Goal: Information Seeking & Learning: Check status

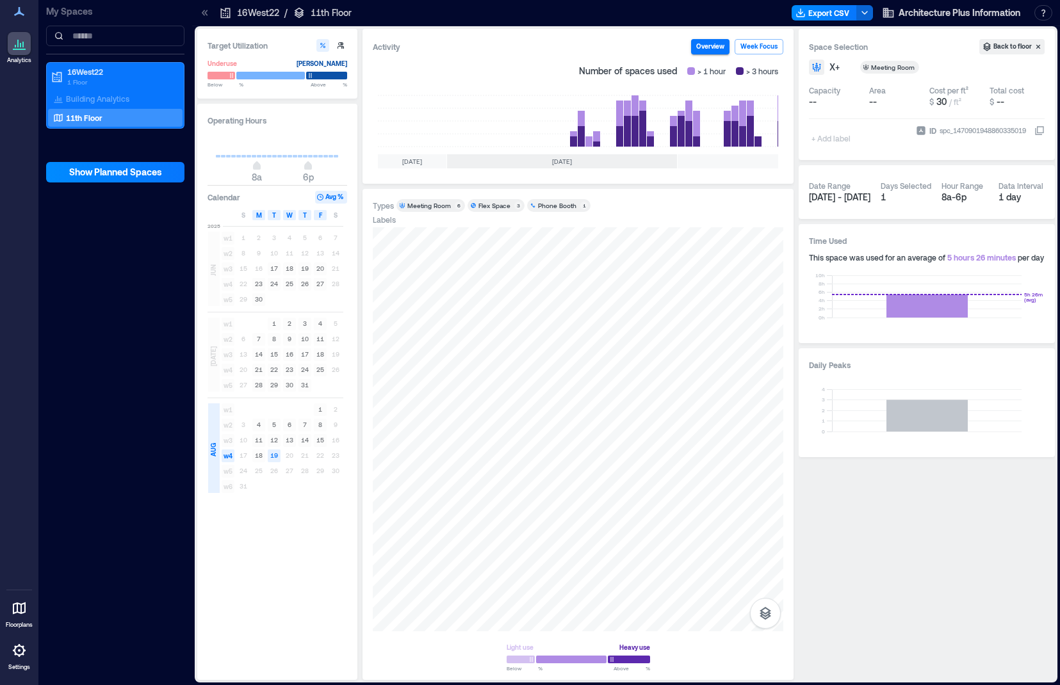
scroll to position [0, 291]
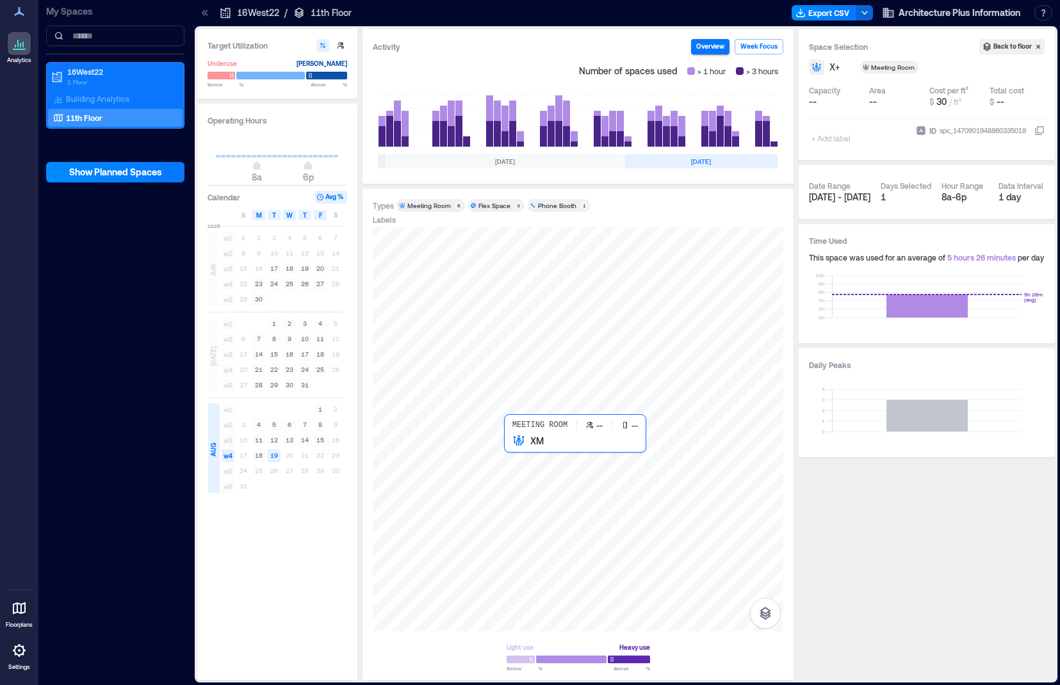
click at [530, 453] on div at bounding box center [578, 429] width 411 height 404
click at [603, 474] on div at bounding box center [578, 429] width 411 height 404
click at [528, 453] on div at bounding box center [578, 429] width 411 height 404
click at [419, 463] on div at bounding box center [578, 429] width 411 height 404
click at [738, 451] on div at bounding box center [578, 429] width 411 height 404
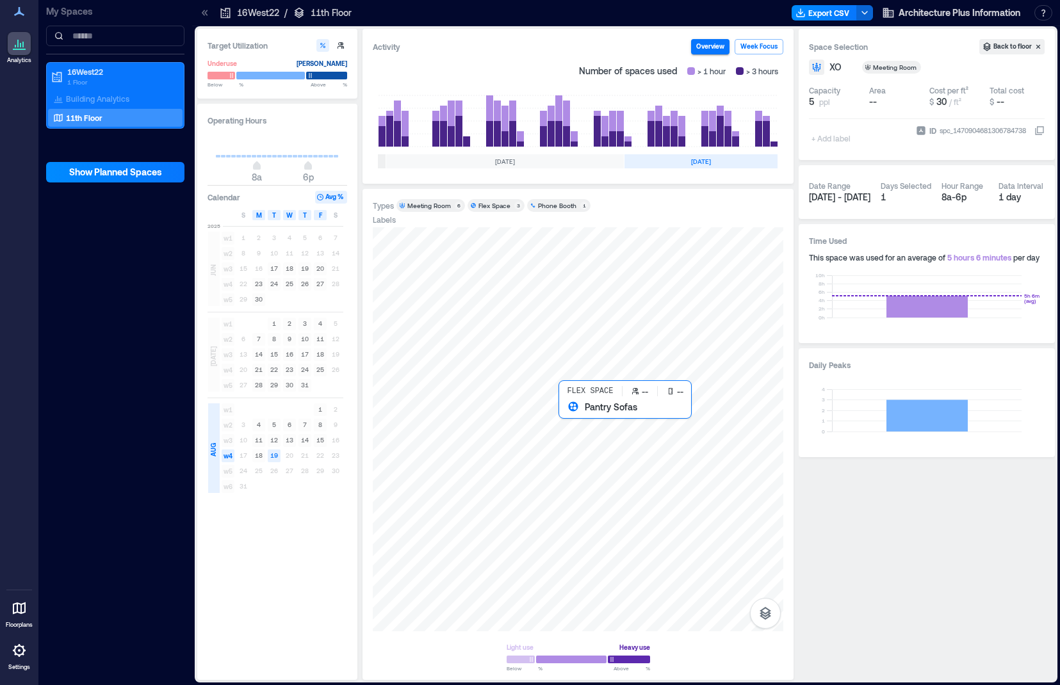
click at [573, 417] on div at bounding box center [578, 429] width 411 height 404
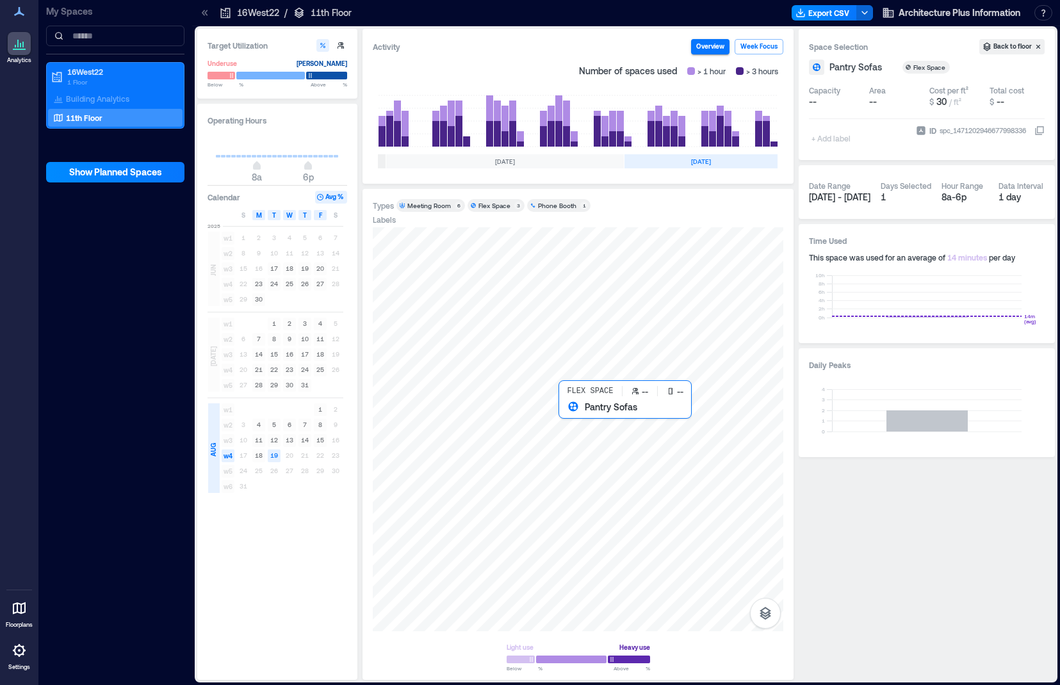
click at [574, 422] on div at bounding box center [578, 429] width 411 height 404
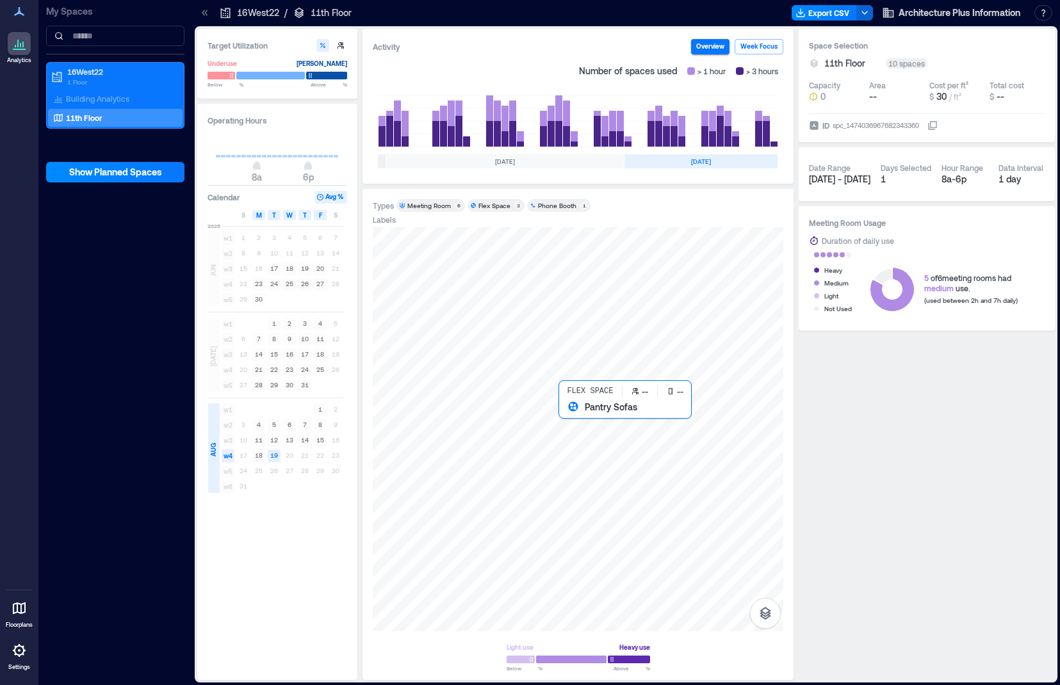
click at [580, 421] on div at bounding box center [578, 429] width 411 height 404
drag, startPoint x: 256, startPoint y: 217, endPoint x: 322, endPoint y: 217, distance: 66.0
click at [322, 217] on div "S M T W T F S" at bounding box center [276, 215] width 136 height 13
click at [355, 228] on div "Operating Hours 8a 6p Calendar Peak S M T W T F S [DATE] w1 1 2 3 4 5 6 7 w2 8 …" at bounding box center [277, 392] width 160 height 576
drag, startPoint x: 245, startPoint y: 235, endPoint x: 325, endPoint y: 471, distance: 249.5
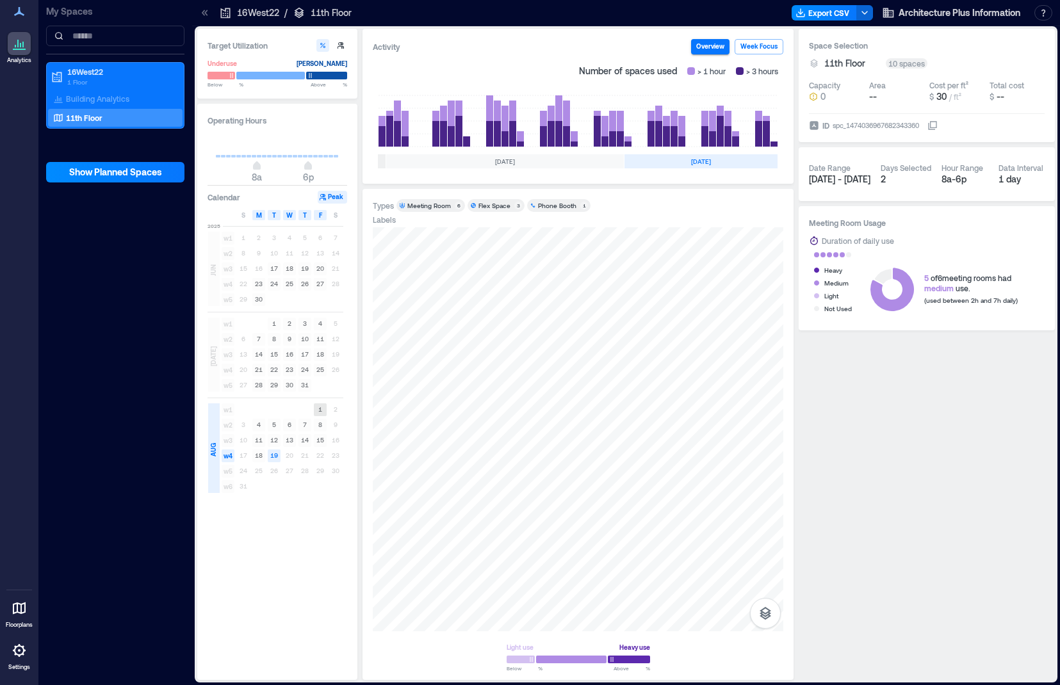
click at [326, 222] on div "[DATE] w1 1 2 3 4 5 6 7 w2 8 9 10 11 12 13 14 w3 15 16 17 18 19 20 21 w4 22 23 …" at bounding box center [276, 222] width 136 height 0
click at [321, 437] on text "15" at bounding box center [320, 440] width 8 height 8
drag, startPoint x: 323, startPoint y: 477, endPoint x: 263, endPoint y: 412, distance: 88.8
click at [263, 412] on div "w1 1 2 w2 3 4 5 6 7 8 9 w3 10 11 12 13 14 15 16 w4 17 18 19 20 21 22 23 w5 24 2…" at bounding box center [281, 448] width 123 height 92
drag, startPoint x: 261, startPoint y: 423, endPoint x: 277, endPoint y: 427, distance: 17.1
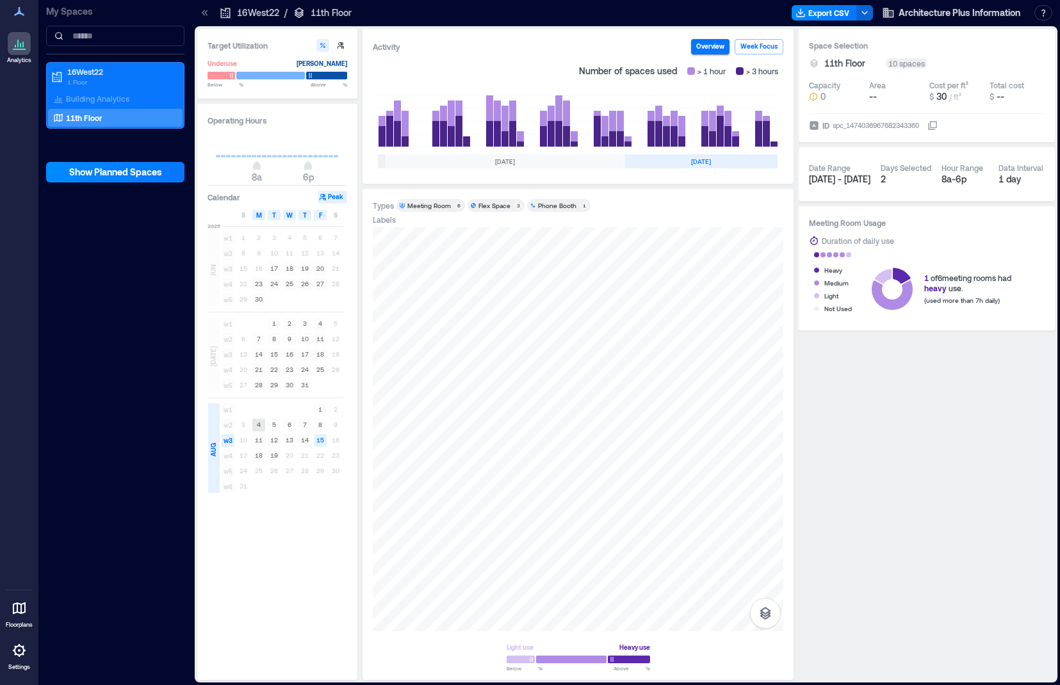
click at [261, 424] on rect at bounding box center [258, 425] width 13 height 13
click at [277, 427] on rect at bounding box center [274, 425] width 13 height 13
click at [213, 371] on div "[DATE]" at bounding box center [214, 355] width 12 height 74
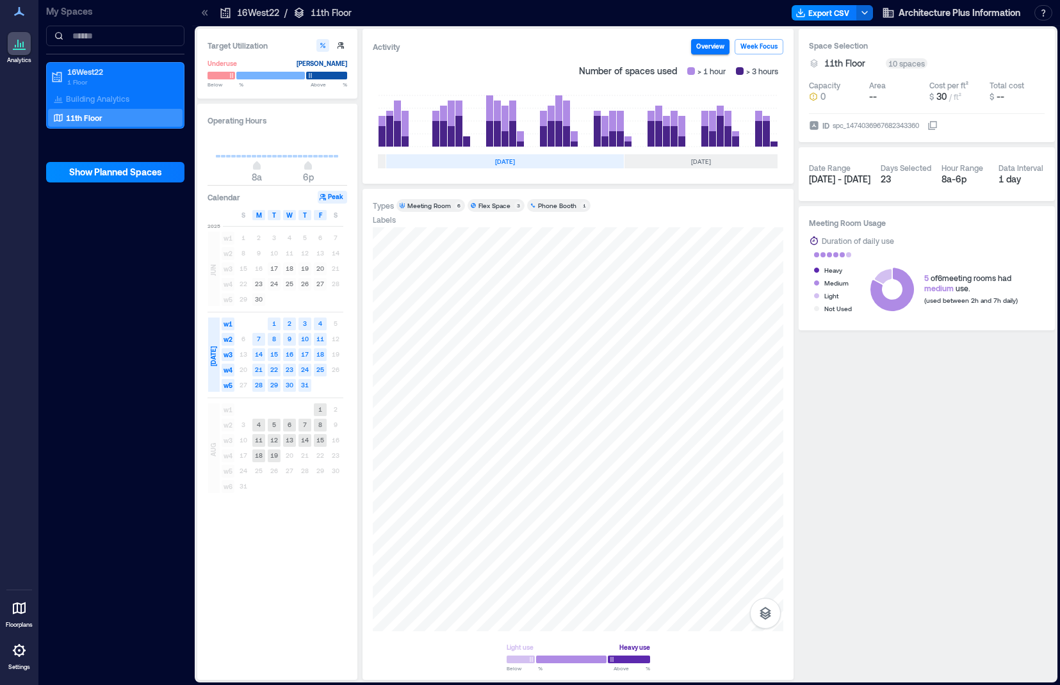
click at [215, 435] on div "AUG" at bounding box center [214, 448] width 12 height 90
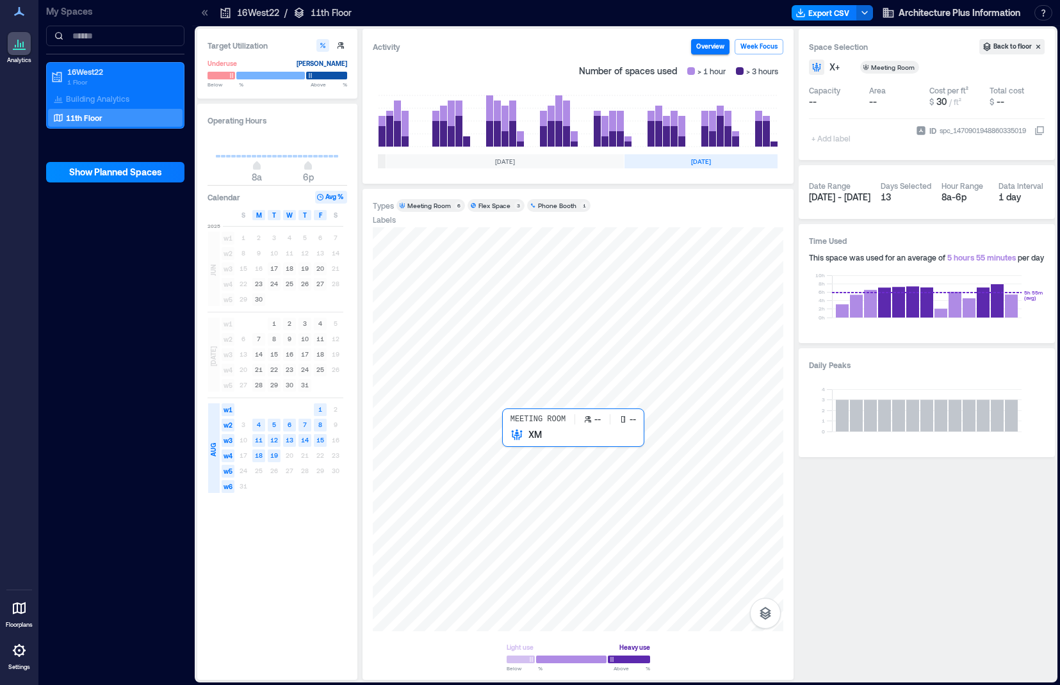
click at [529, 448] on div at bounding box center [578, 429] width 411 height 404
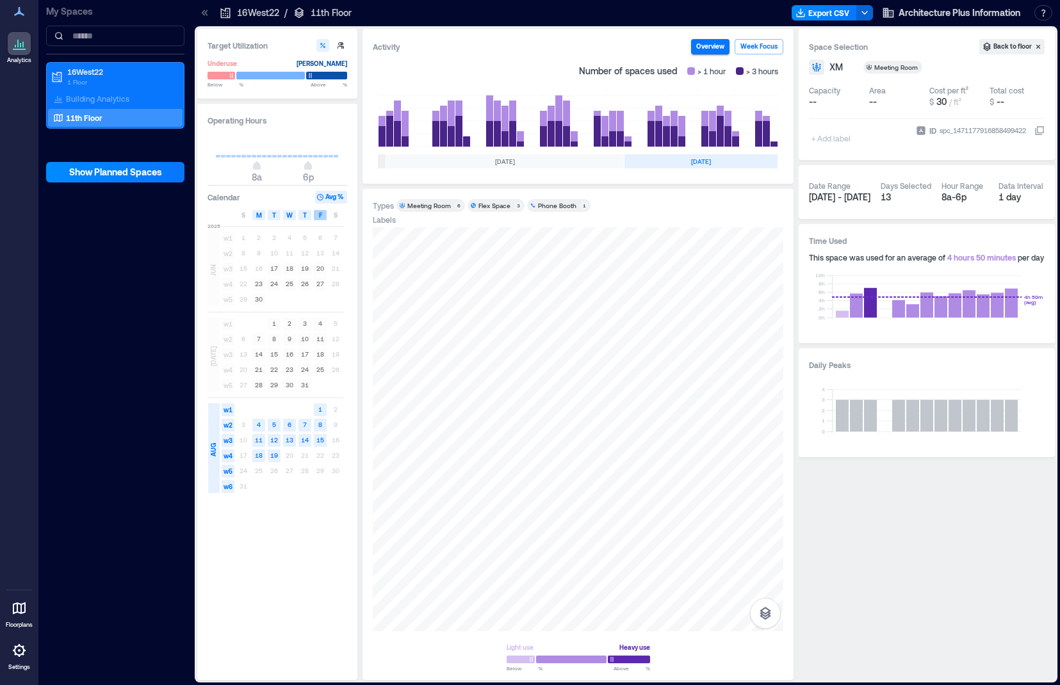
click at [320, 218] on span "F" at bounding box center [320, 215] width 3 height 10
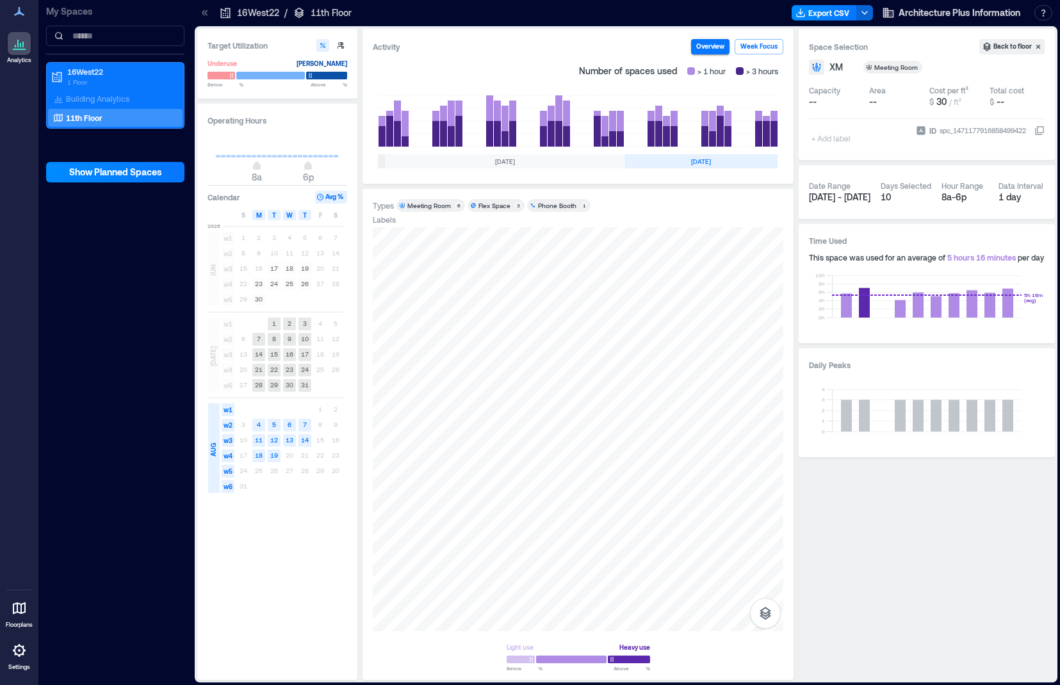
click at [216, 350] on div "[DATE]" at bounding box center [213, 356] width 13 height 20
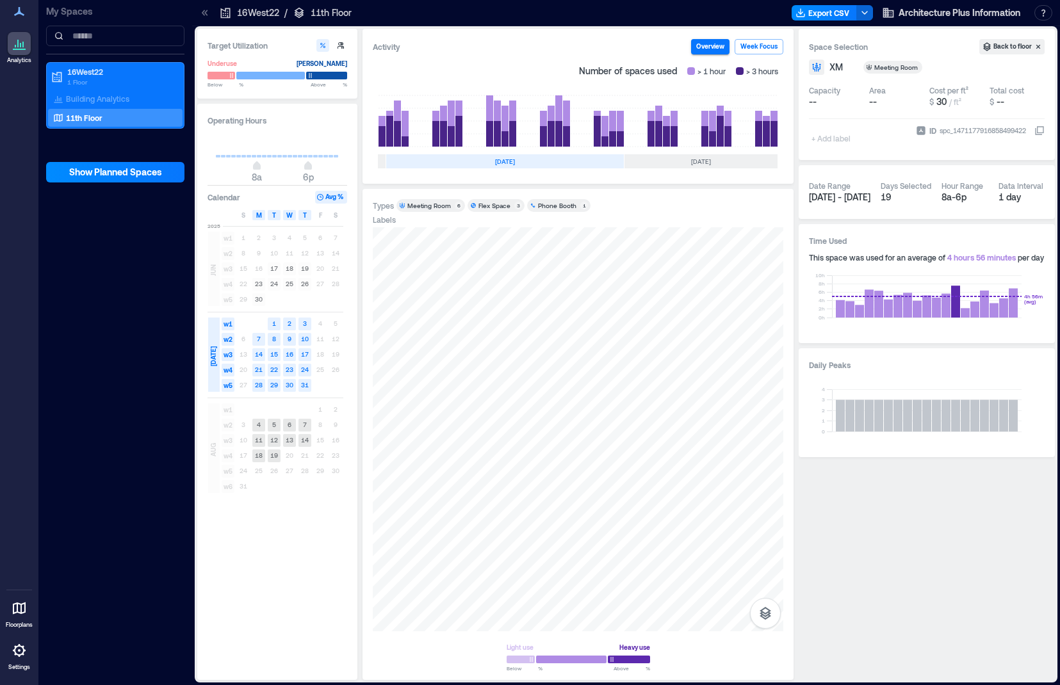
drag, startPoint x: 215, startPoint y: 338, endPoint x: 215, endPoint y: 455, distance: 117.8
click at [215, 222] on div "[DATE] w1 1 2 3 4 5 6 7 w2 8 9 10 11 12 13 14 w3 15 16 17 18 19 20 21 w4 22 23 …" at bounding box center [276, 222] width 136 height 0
click at [213, 437] on div "AUG" at bounding box center [214, 448] width 12 height 90
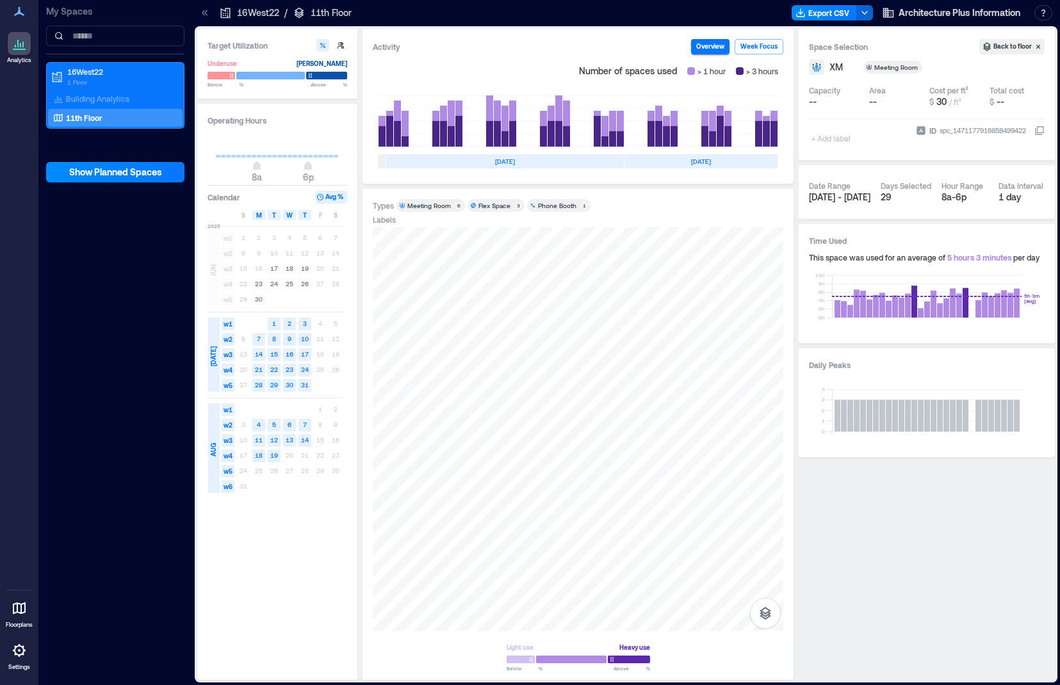
click at [205, 290] on div "Operating Hours 8a 6p Calendar Avg % S M T W T F S [DATE] w1 1 2 3 4 5 6 7 w2 8…" at bounding box center [277, 392] width 160 height 576
click at [211, 288] on div "JUN" at bounding box center [214, 269] width 12 height 74
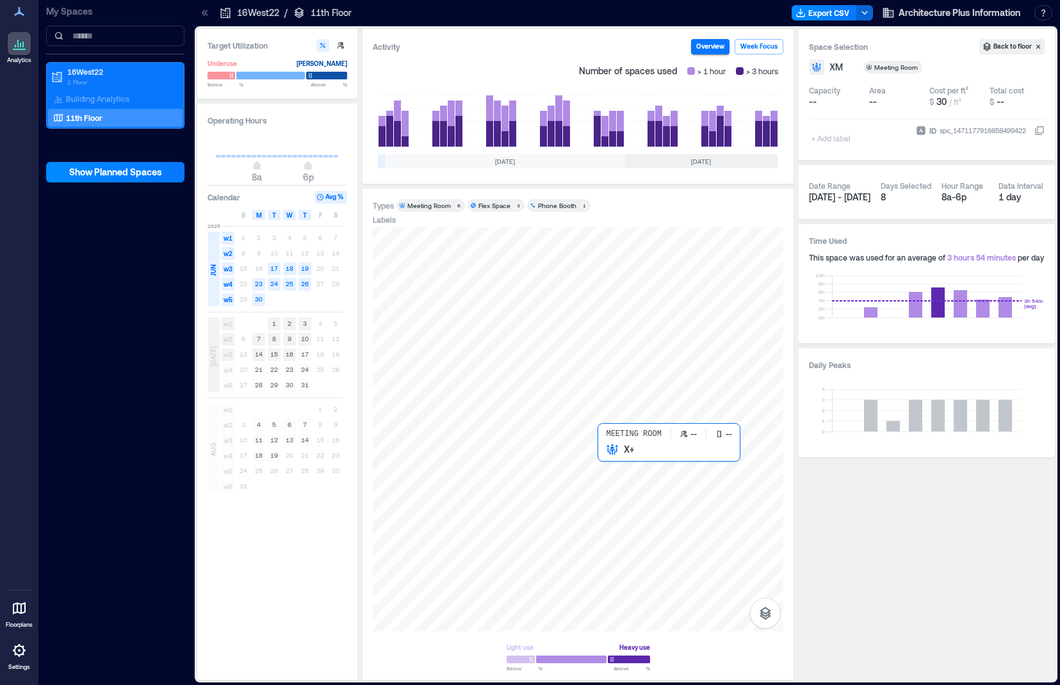
click at [610, 470] on div at bounding box center [578, 429] width 411 height 404
click at [257, 218] on span "M" at bounding box center [259, 215] width 6 height 10
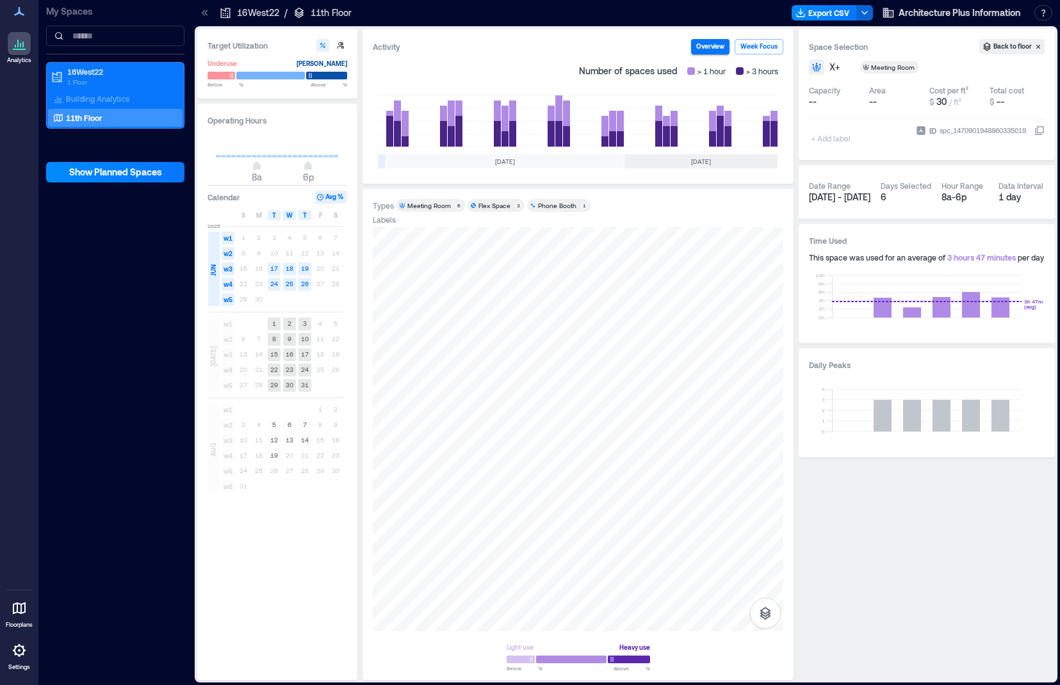
click at [213, 352] on span "[DATE]" at bounding box center [213, 356] width 10 height 20
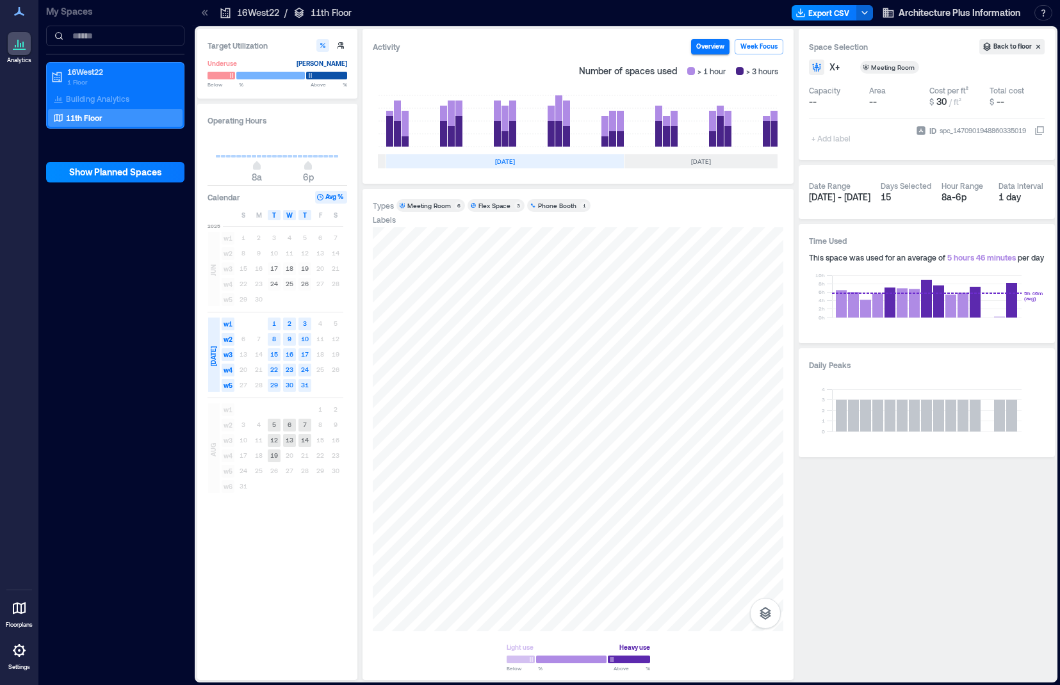
click at [216, 448] on span "AUG" at bounding box center [213, 449] width 10 height 13
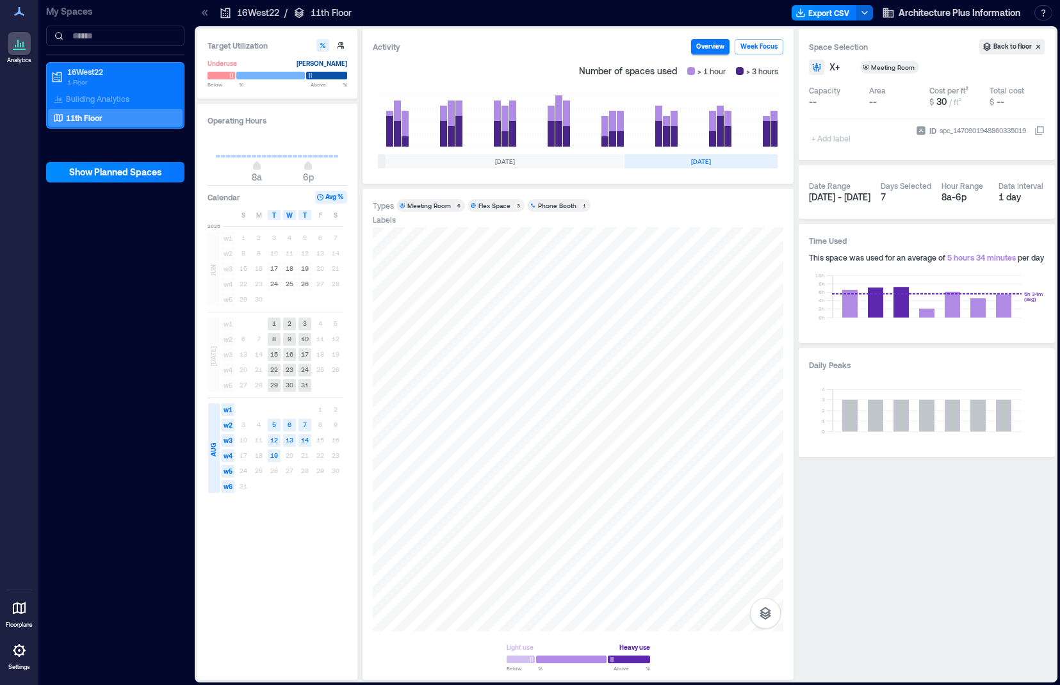
click at [212, 368] on div "[DATE]" at bounding box center [214, 355] width 12 height 74
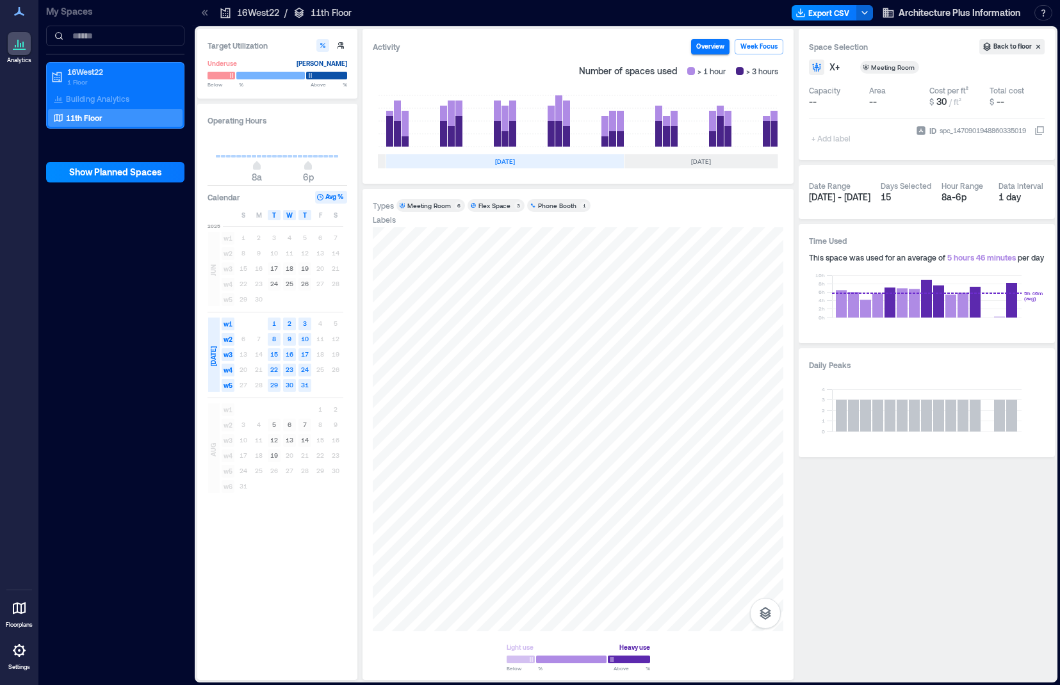
click at [677, 159] on div "[DATE]" at bounding box center [700, 161] width 153 height 14
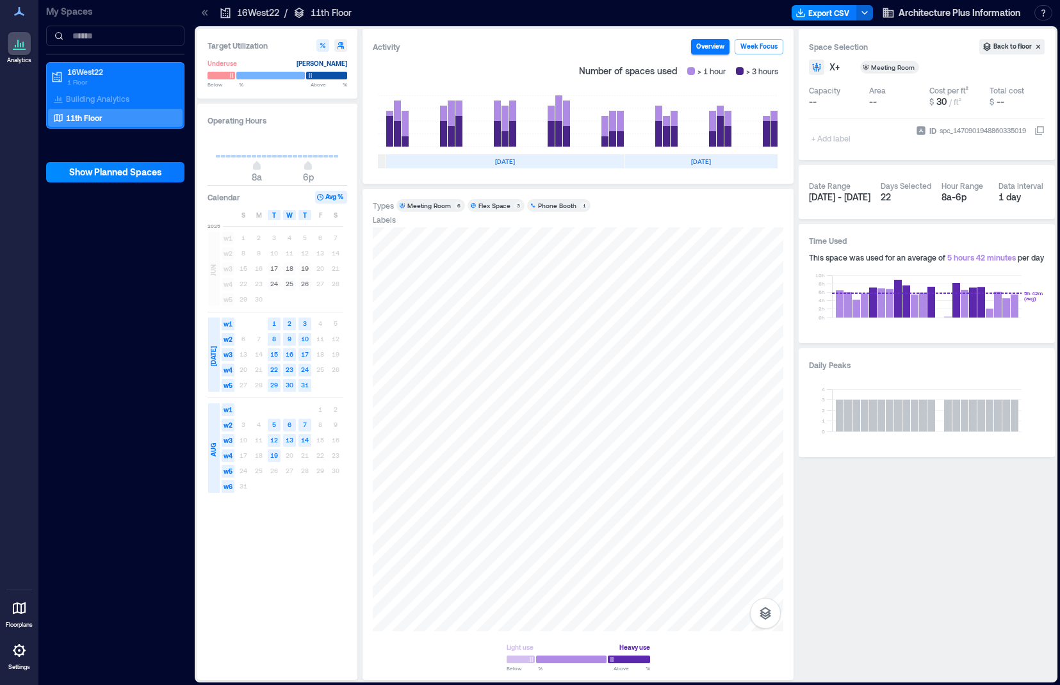
click at [344, 44] on icon "button" at bounding box center [341, 46] width 8 height 8
type input "*"
click at [323, 43] on icon "button" at bounding box center [323, 46] width 8 height 8
type input "**"
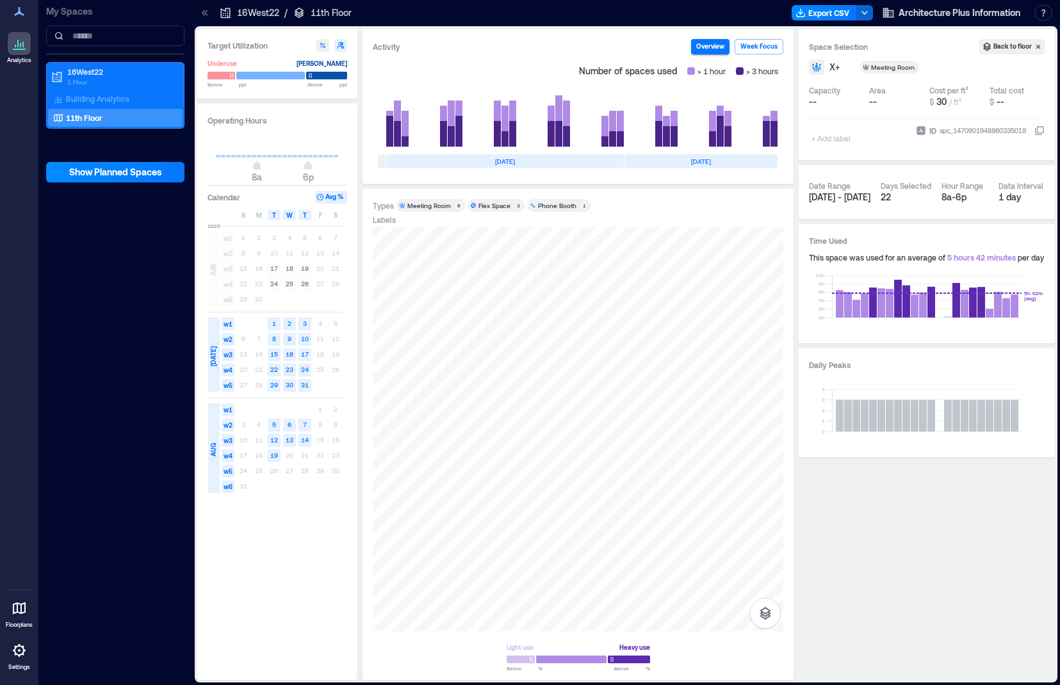
type input "**"
click at [216, 75] on div at bounding box center [222, 75] width 28 height 9
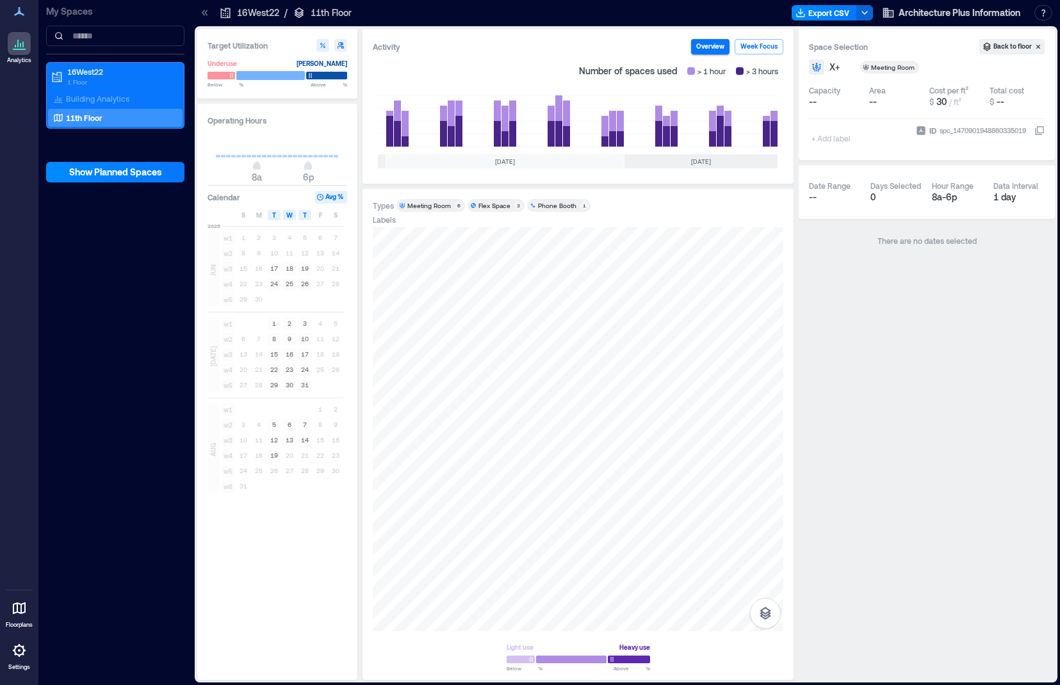
click at [261, 71] on div at bounding box center [270, 75] width 69 height 9
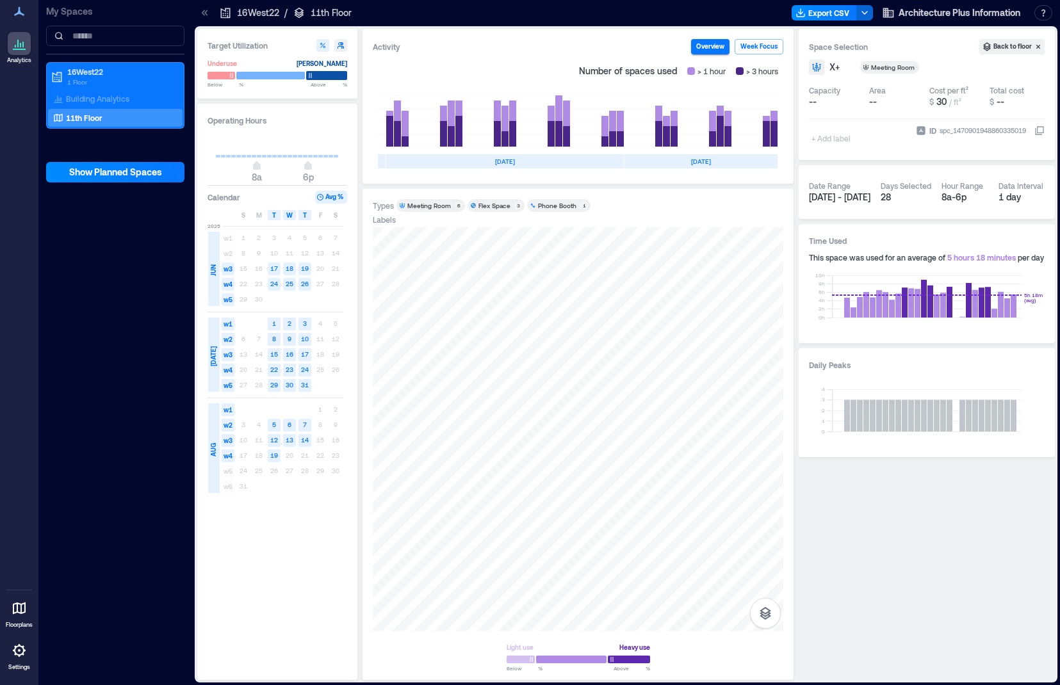
click at [321, 78] on div at bounding box center [326, 75] width 41 height 9
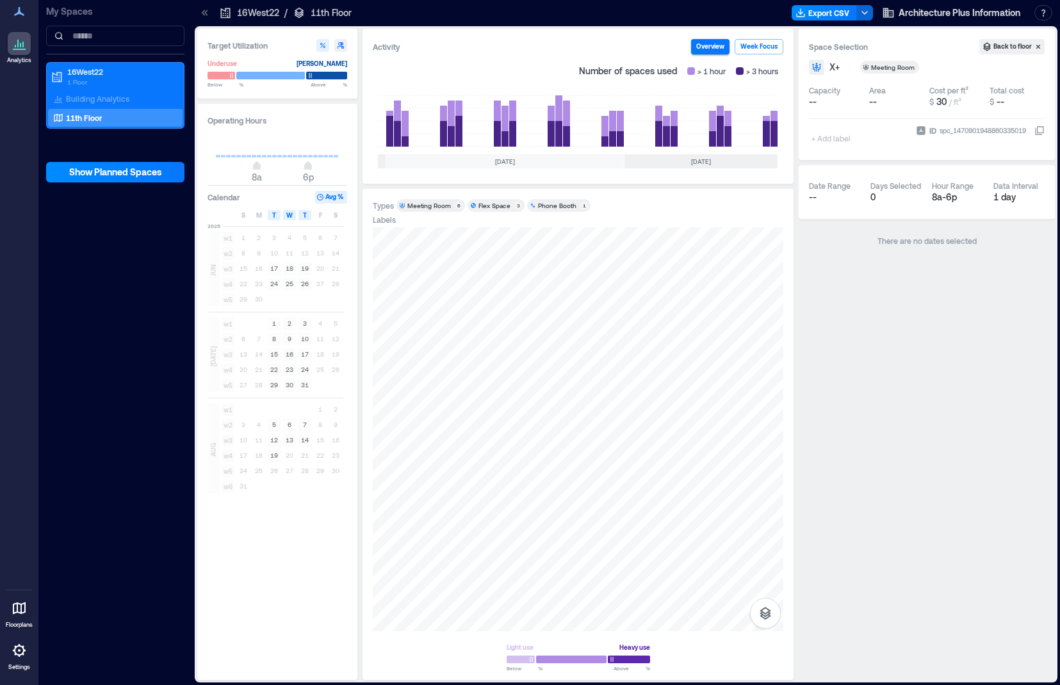
click at [632, 662] on div at bounding box center [578, 659] width 143 height 11
click at [578, 662] on div at bounding box center [578, 659] width 143 height 11
click at [512, 660] on div at bounding box center [578, 659] width 143 height 11
click at [742, 49] on button "Week Focus" at bounding box center [759, 46] width 49 height 15
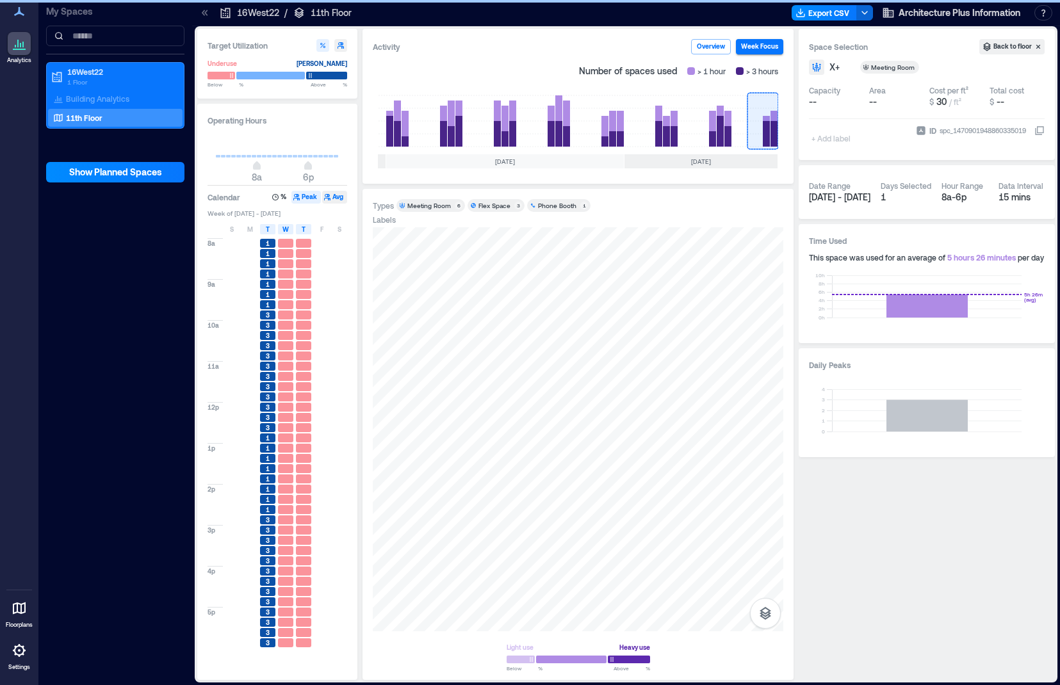
click at [332, 194] on button "Avg" at bounding box center [334, 197] width 25 height 13
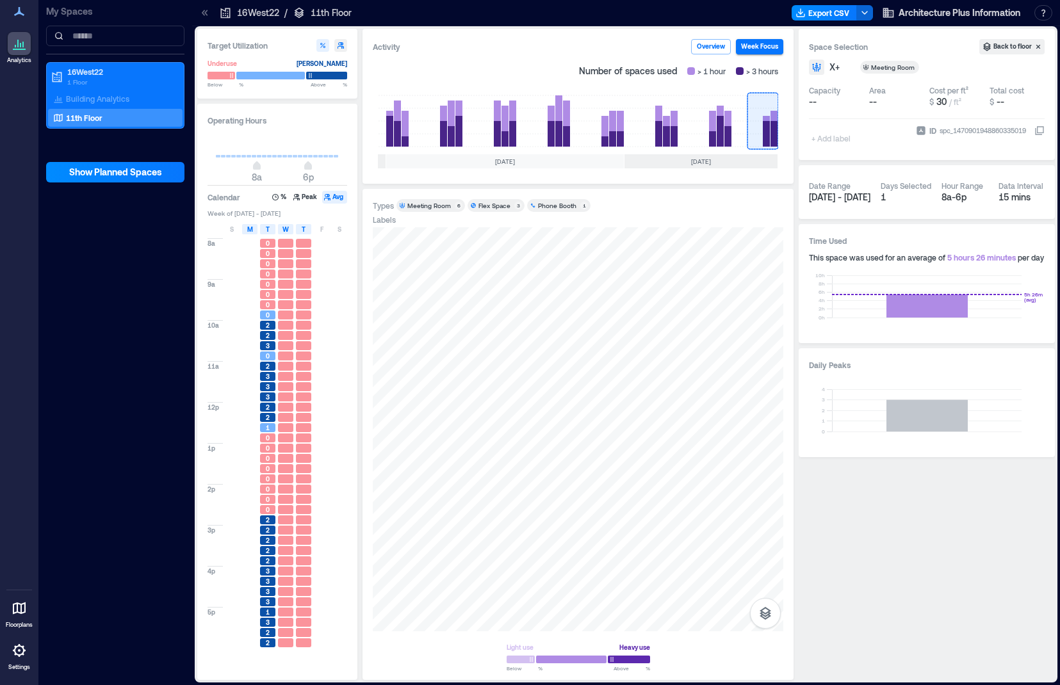
click at [245, 234] on div "M" at bounding box center [249, 229] width 15 height 10
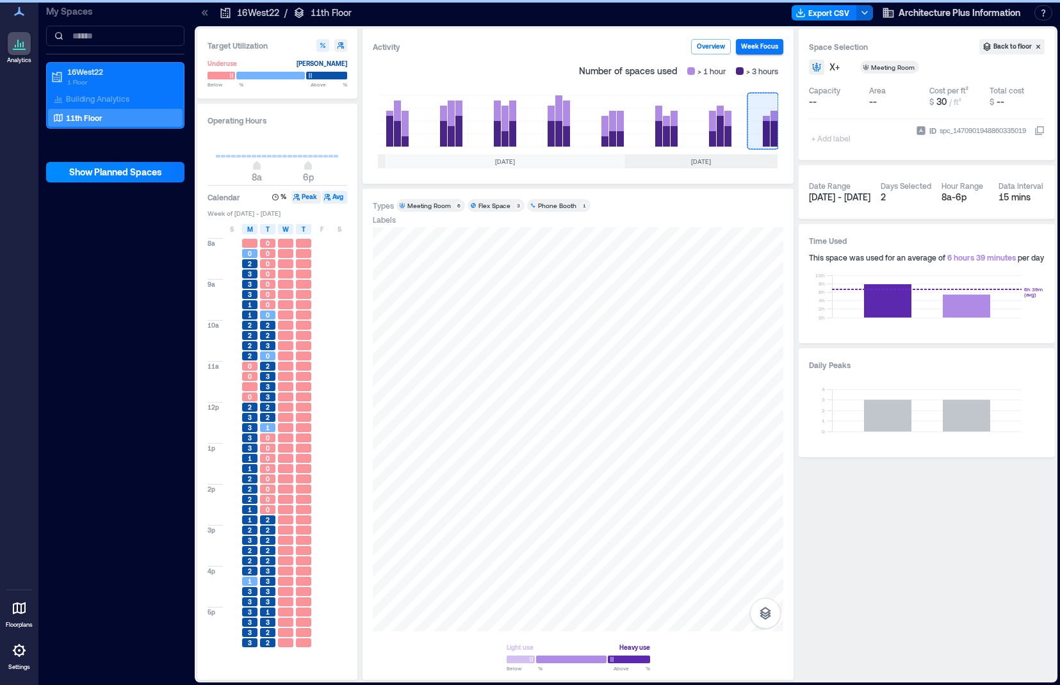
click at [304, 199] on button "Peak" at bounding box center [305, 197] width 29 height 13
click at [275, 196] on icon "button" at bounding box center [276, 197] width 2 height 2
